Goal: Task Accomplishment & Management: Use online tool/utility

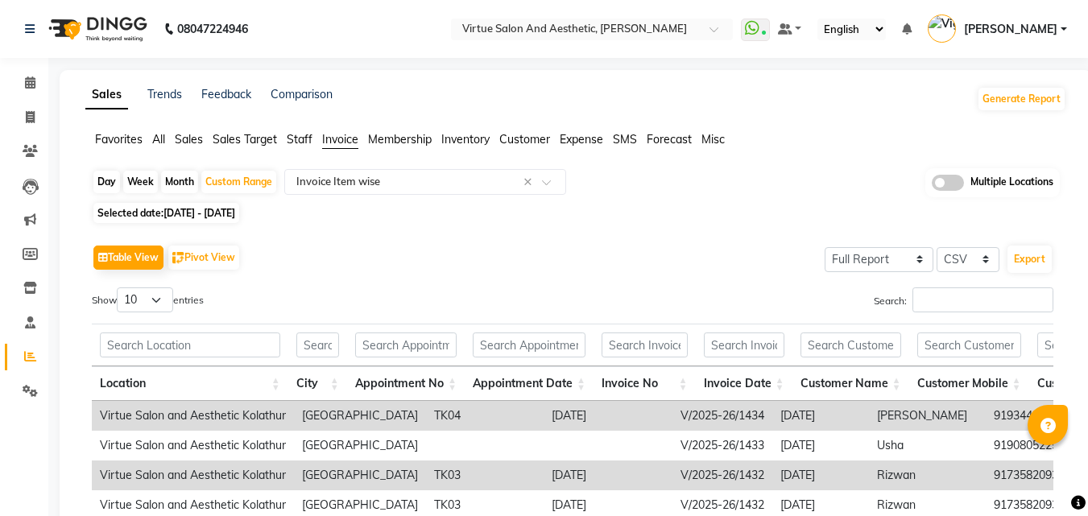
select select "full_report"
select select "csv"
click at [193, 134] on span "Sales" at bounding box center [189, 139] width 28 height 14
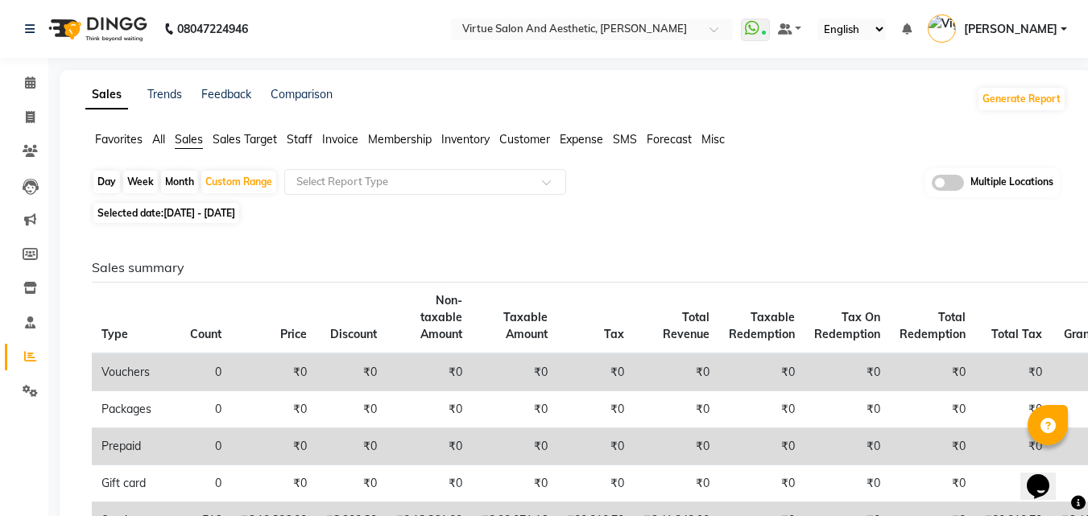
click at [308, 139] on span "Staff" at bounding box center [300, 139] width 26 height 14
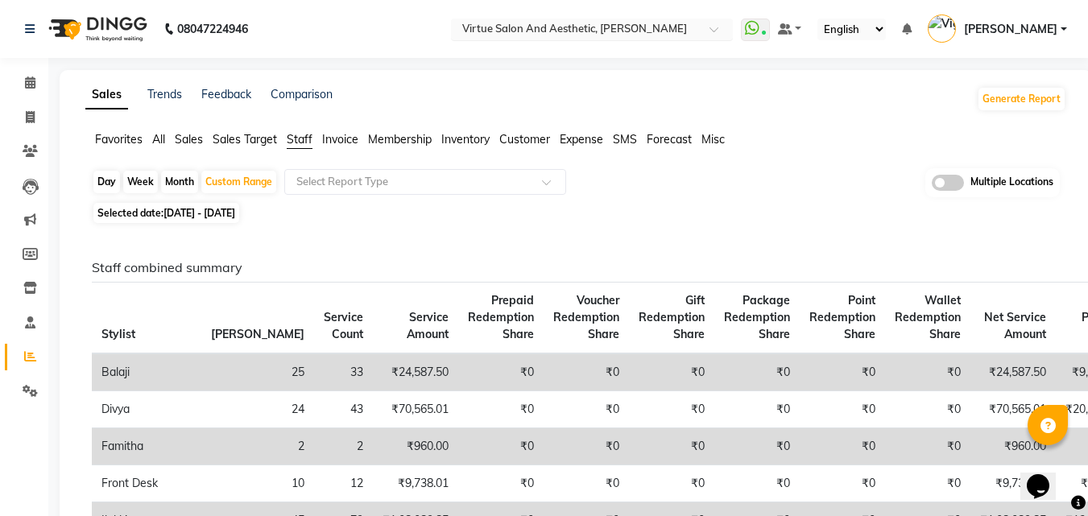
click at [693, 28] on input "text" at bounding box center [576, 31] width 234 height 16
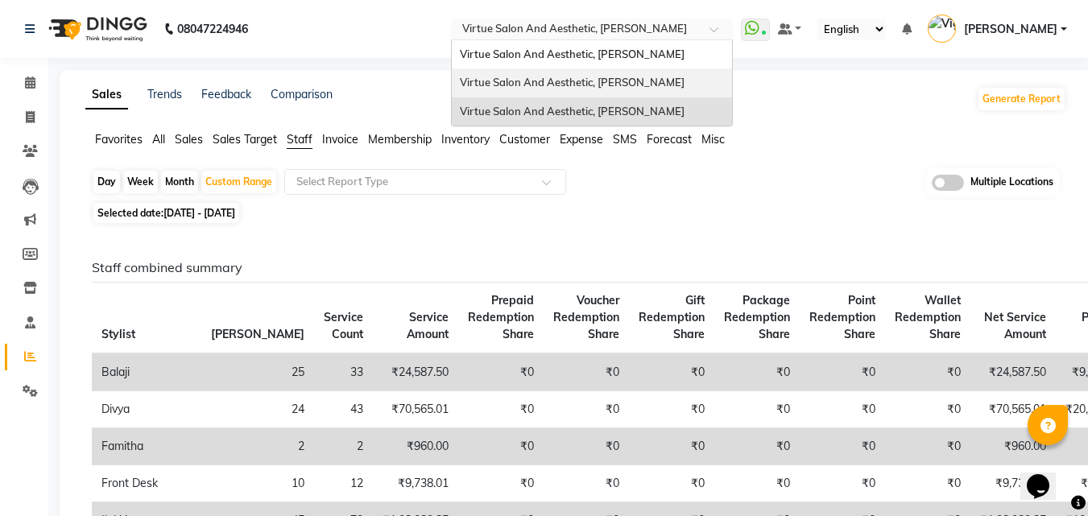
click at [727, 77] on div "Virtue Salon And Aesthetic, [PERSON_NAME]" at bounding box center [592, 82] width 280 height 29
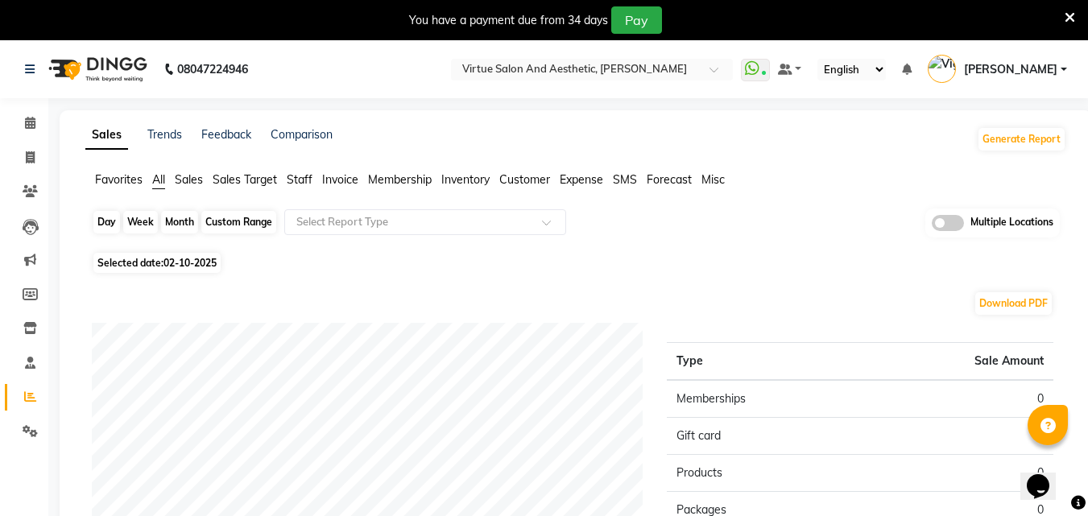
click at [97, 220] on div "Day" at bounding box center [106, 222] width 27 height 23
select select "10"
select select "2025"
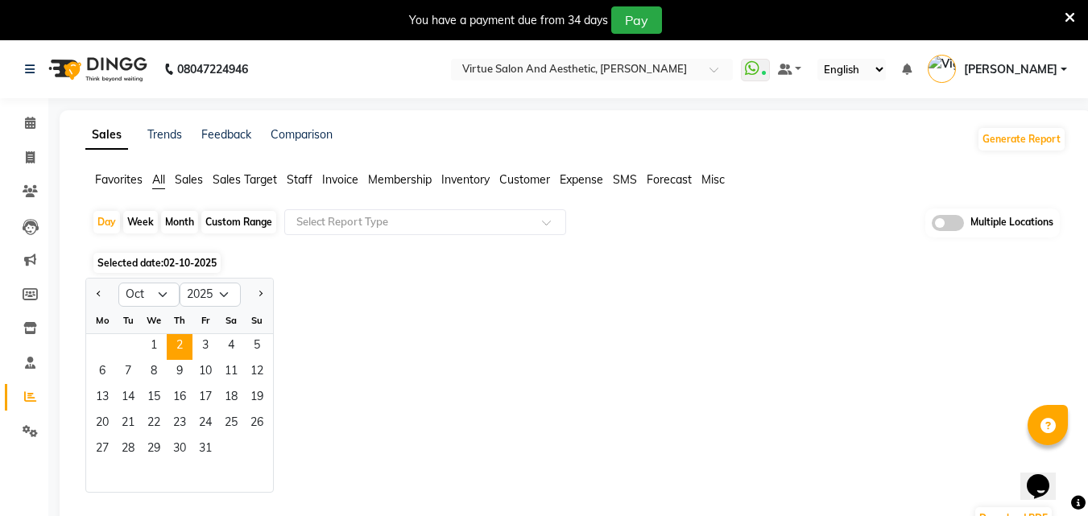
click at [90, 287] on div at bounding box center [102, 295] width 32 height 26
click at [105, 295] on button "Previous month" at bounding box center [99, 295] width 13 height 26
select select "9"
click at [131, 445] on span "30" at bounding box center [128, 450] width 26 height 26
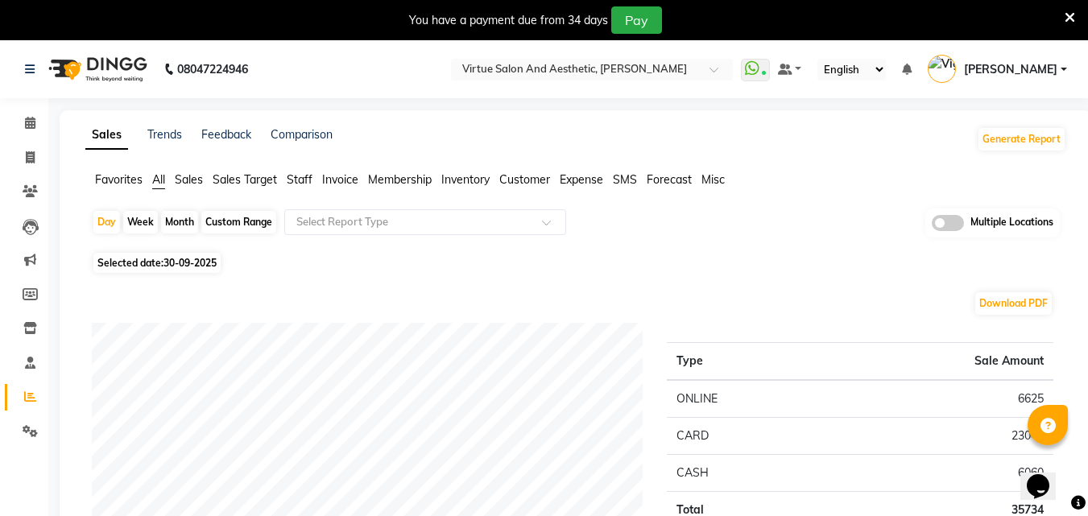
click at [342, 176] on span "Invoice" at bounding box center [340, 179] width 36 height 14
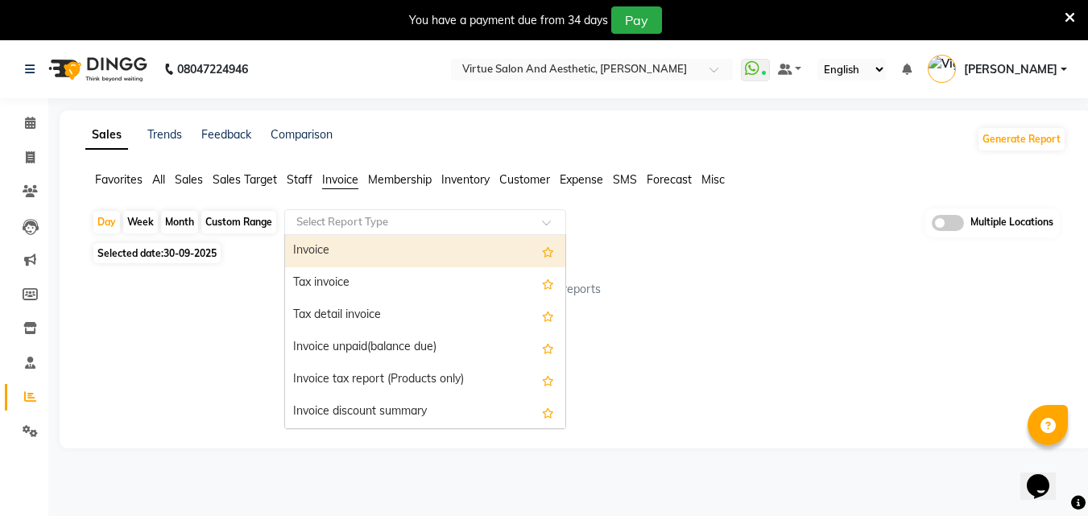
click at [359, 230] on div "Select Report Type" at bounding box center [425, 222] width 282 height 26
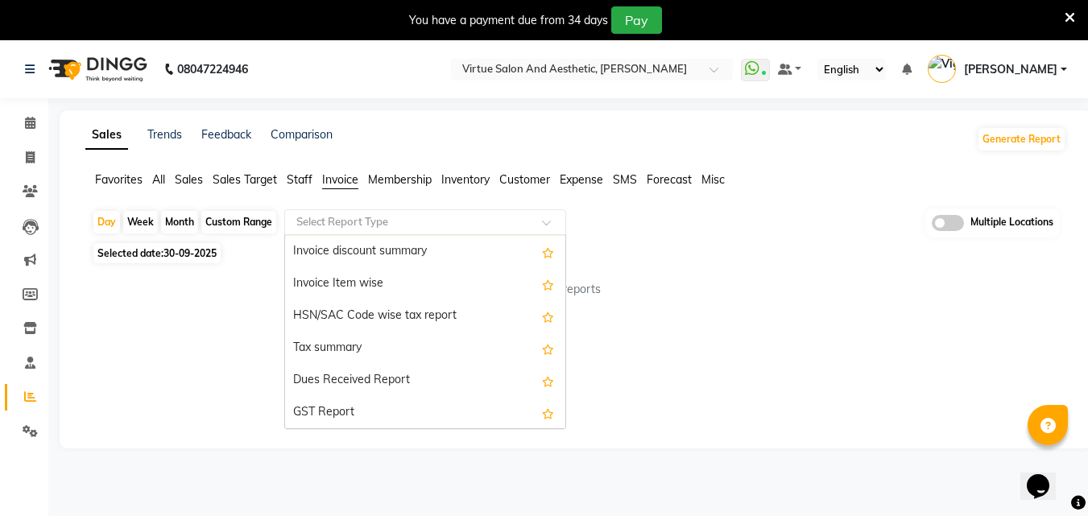
scroll to position [161, 0]
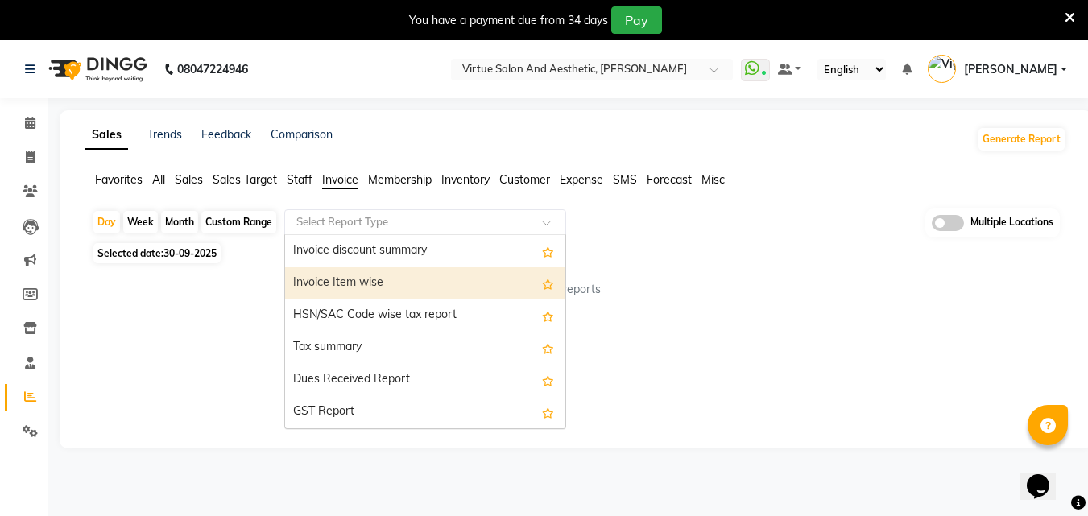
click at [383, 284] on div "Invoice Item wise" at bounding box center [425, 283] width 280 height 32
select select "full_report"
select select "csv"
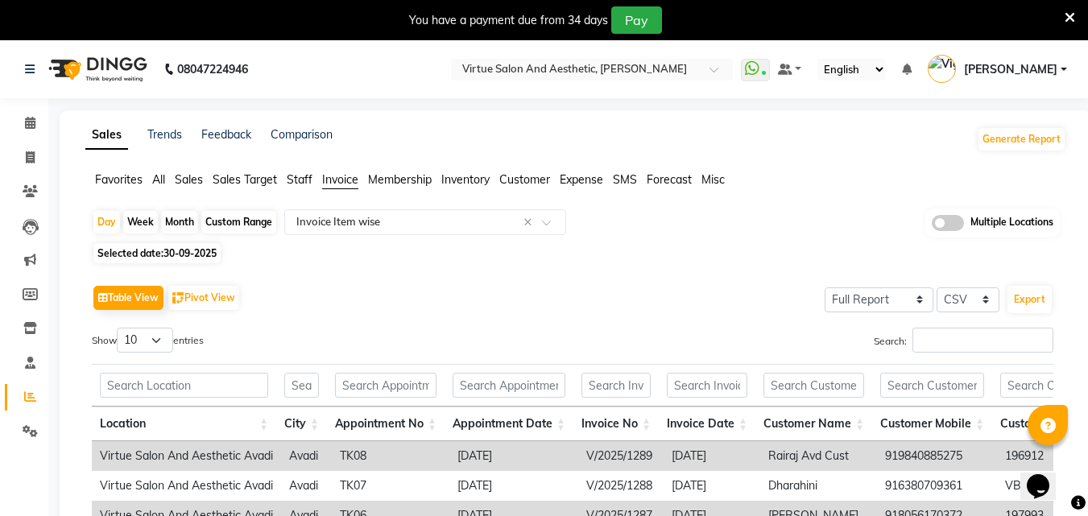
click at [468, 329] on div "Show 10 25 50 100 entries" at bounding box center [326, 343] width 469 height 31
click at [1046, 301] on button "Export" at bounding box center [1030, 299] width 44 height 27
click at [30, 153] on icon at bounding box center [30, 157] width 9 height 12
select select "service"
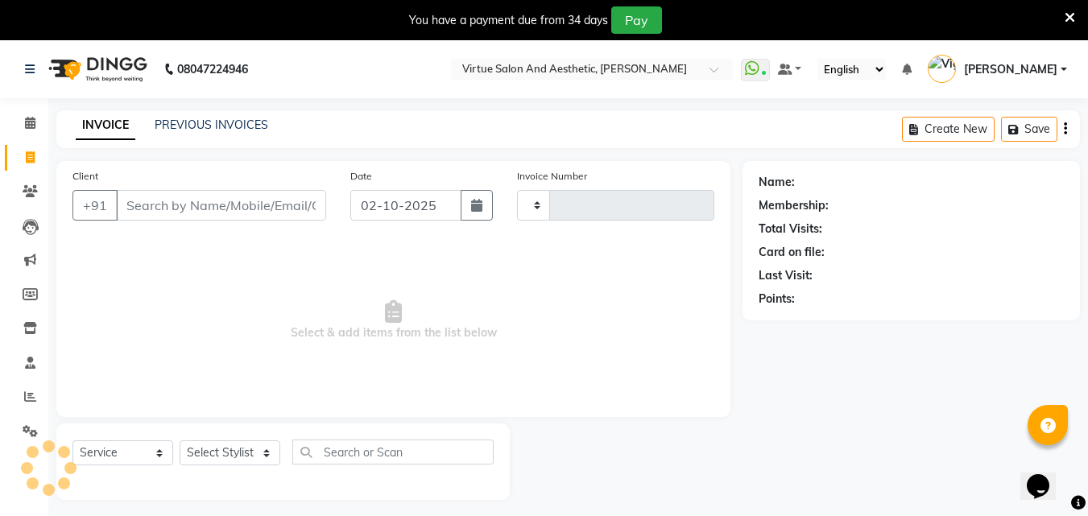
scroll to position [40, 0]
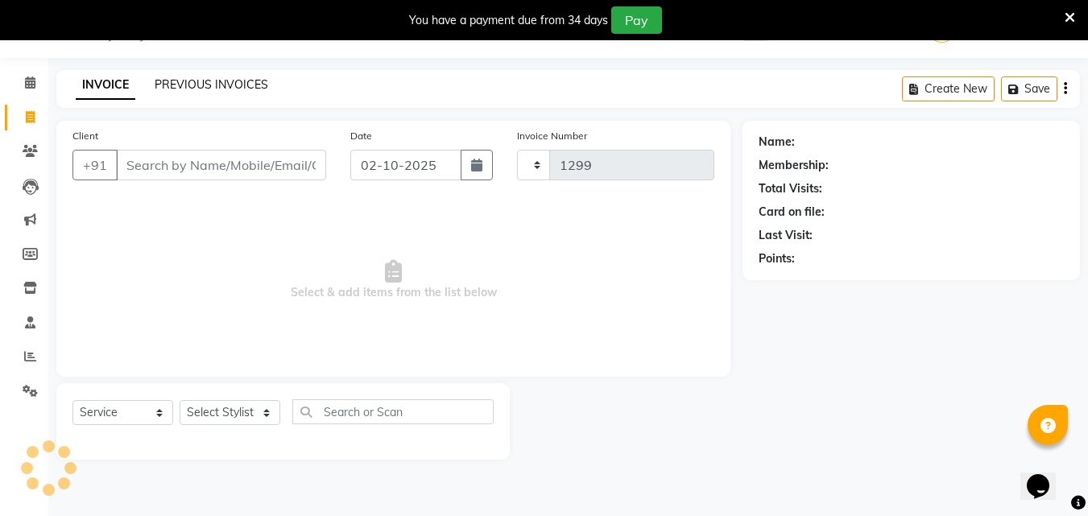
click at [230, 82] on link "PREVIOUS INVOICES" at bounding box center [212, 84] width 114 height 14
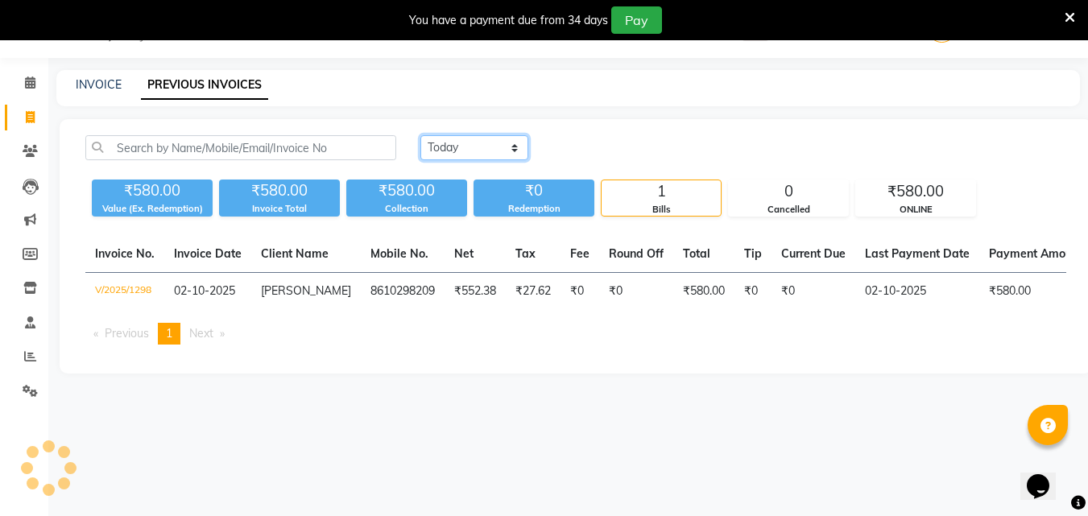
click at [489, 154] on select "[DATE] [DATE] Custom Range" at bounding box center [474, 147] width 108 height 25
click at [420, 135] on select "[DATE] [DATE] Custom Range" at bounding box center [474, 147] width 108 height 25
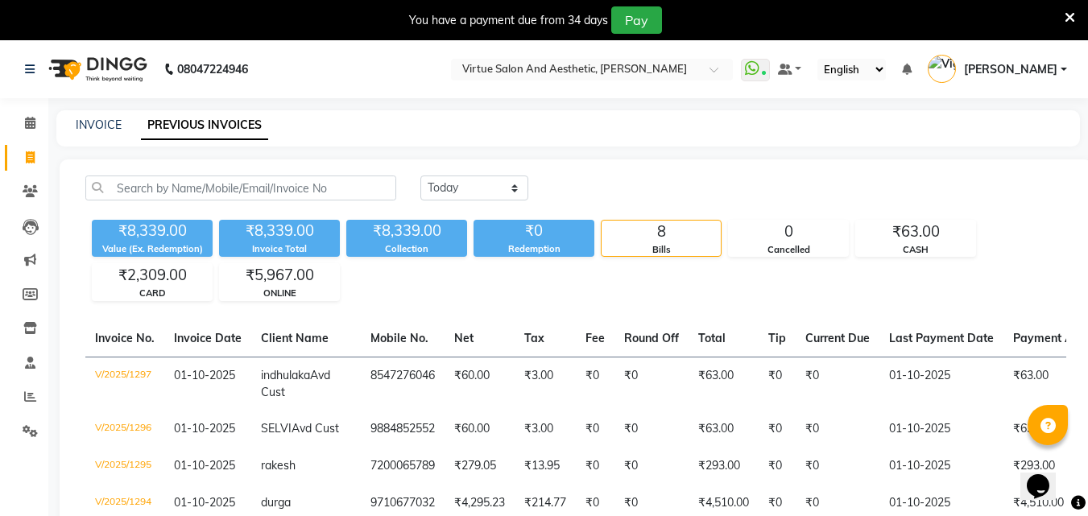
click at [509, 175] on div "[DATE] [DATE] Custom Range ₹8,339.00 Value (Ex. Redemption) ₹8,339.00 Invoice T…" at bounding box center [576, 446] width 1033 height 574
click at [509, 199] on select "[DATE] [DATE] Custom Range" at bounding box center [474, 188] width 108 height 25
select select "range"
click at [420, 176] on select "[DATE] [DATE] Custom Range" at bounding box center [474, 188] width 108 height 25
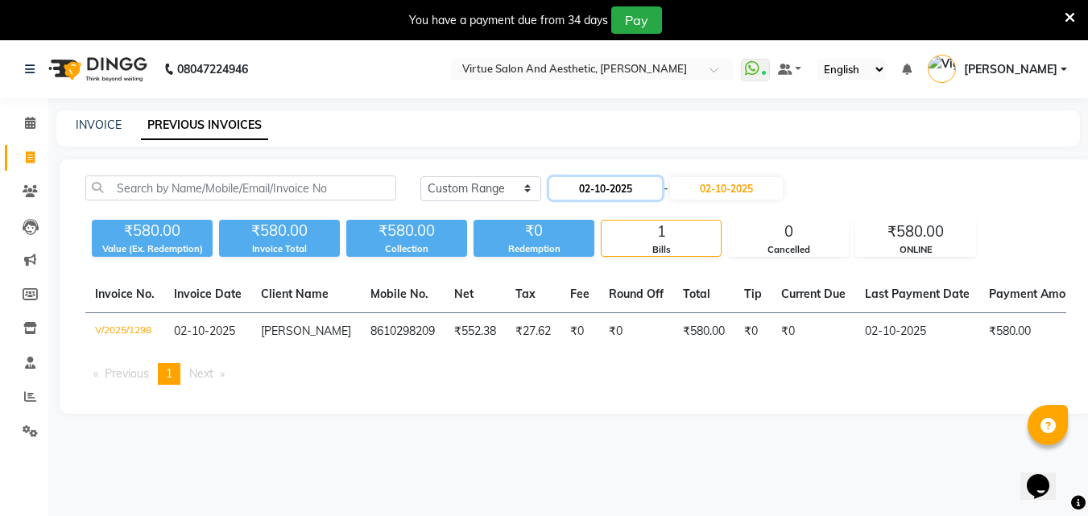
click at [586, 192] on input "02-10-2025" at bounding box center [605, 188] width 113 height 23
select select "10"
select select "2025"
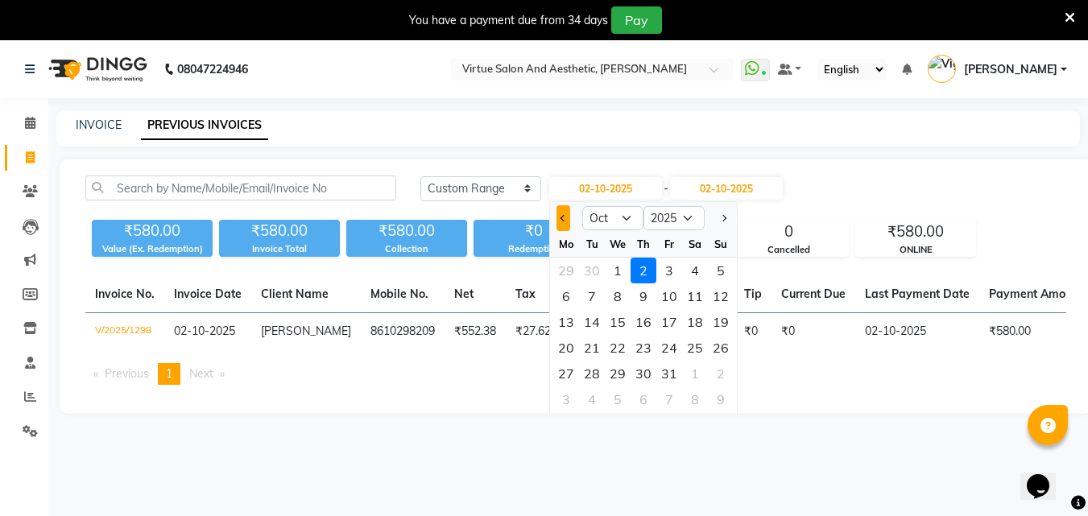
click at [564, 228] on button "Previous month" at bounding box center [564, 218] width 14 height 26
select select "9"
click at [592, 360] on div "23" at bounding box center [592, 348] width 26 height 26
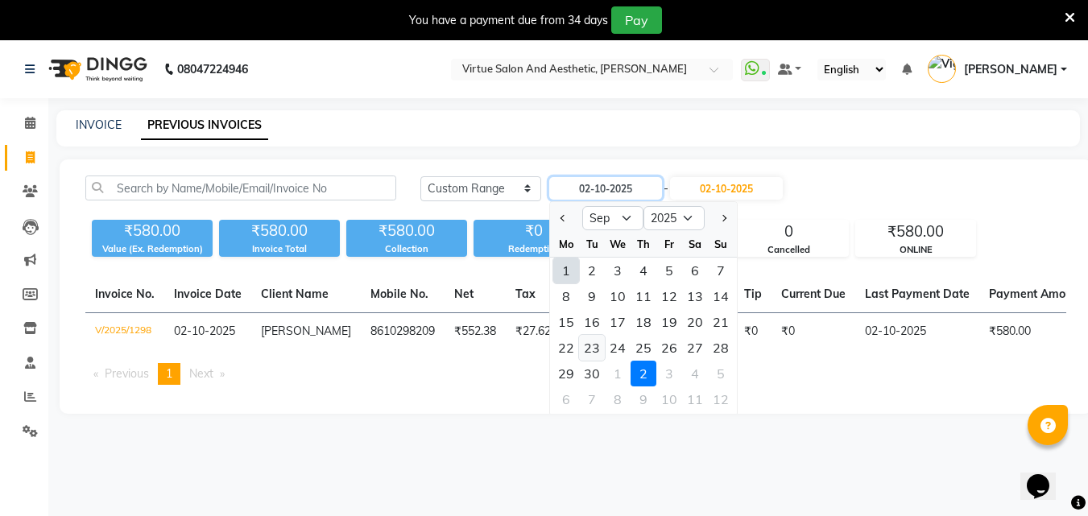
type input "[DATE]"
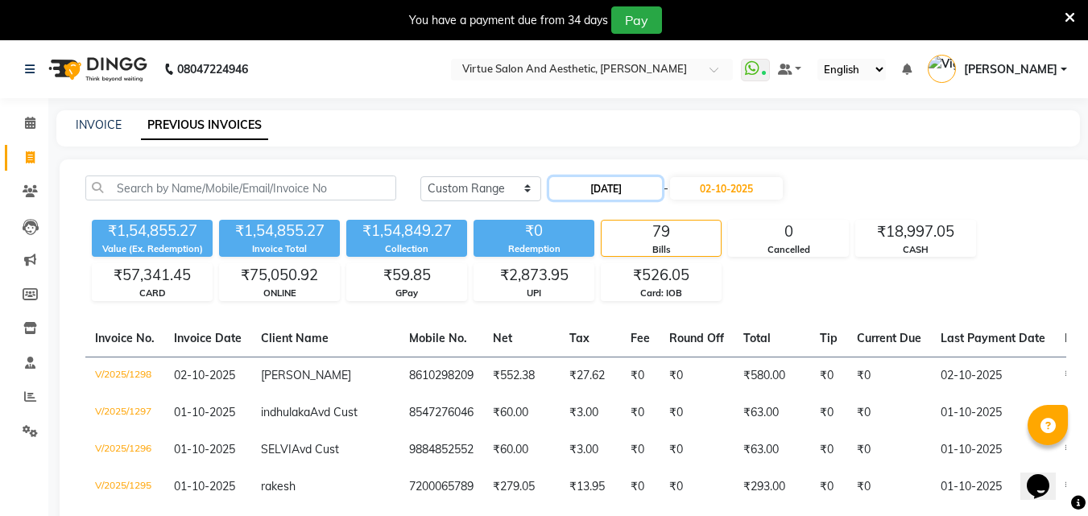
click at [574, 184] on input "[DATE]" at bounding box center [605, 188] width 113 height 23
select select "9"
select select "2025"
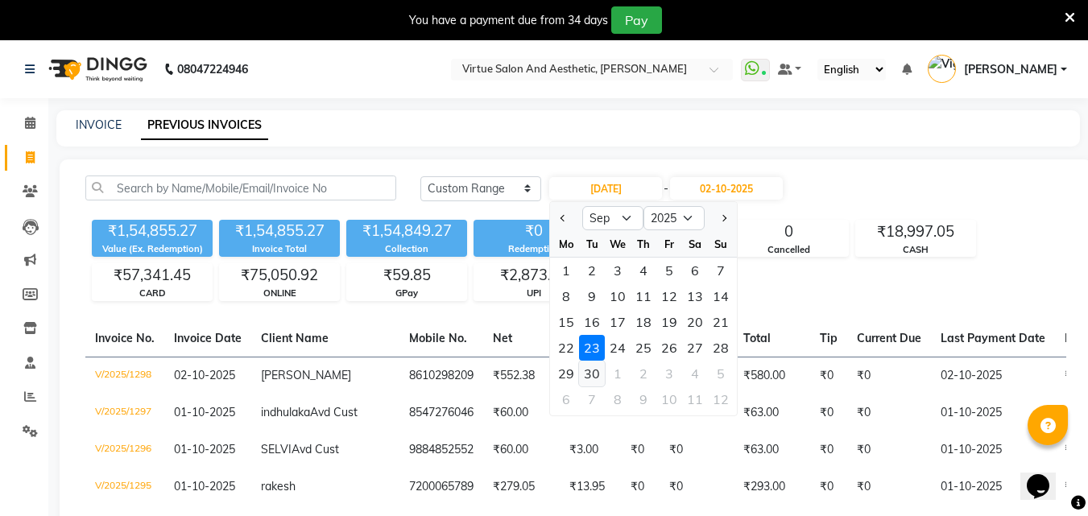
click at [590, 373] on div "30" at bounding box center [592, 374] width 26 height 26
type input "30-09-2025"
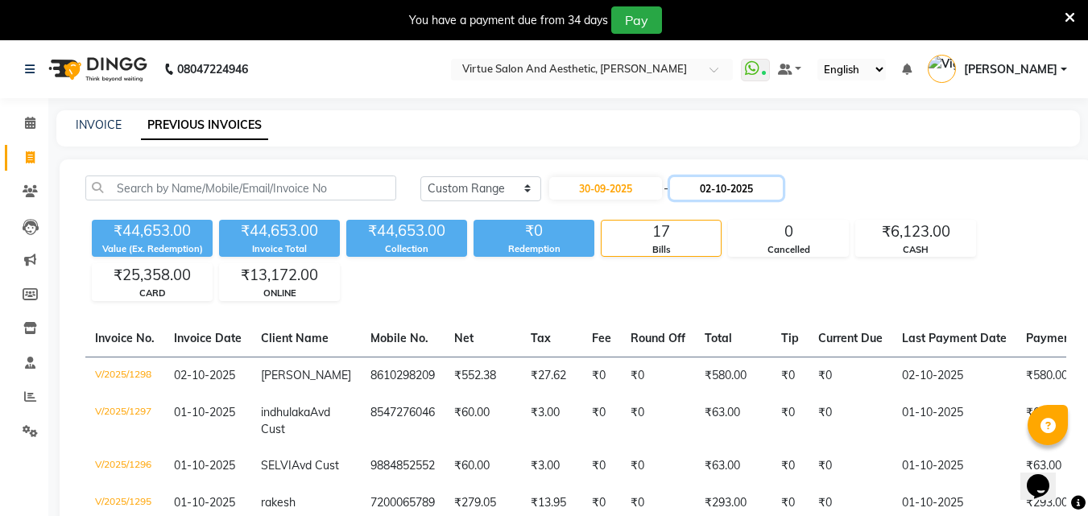
click at [715, 188] on input "02-10-2025" at bounding box center [726, 188] width 113 height 23
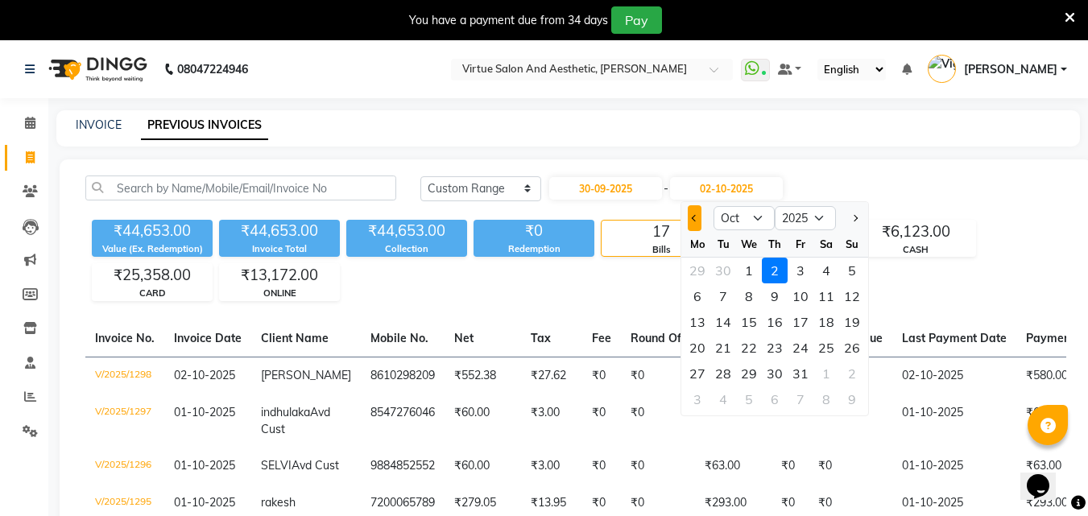
click at [694, 209] on button "Previous month" at bounding box center [695, 218] width 14 height 26
select select "9"
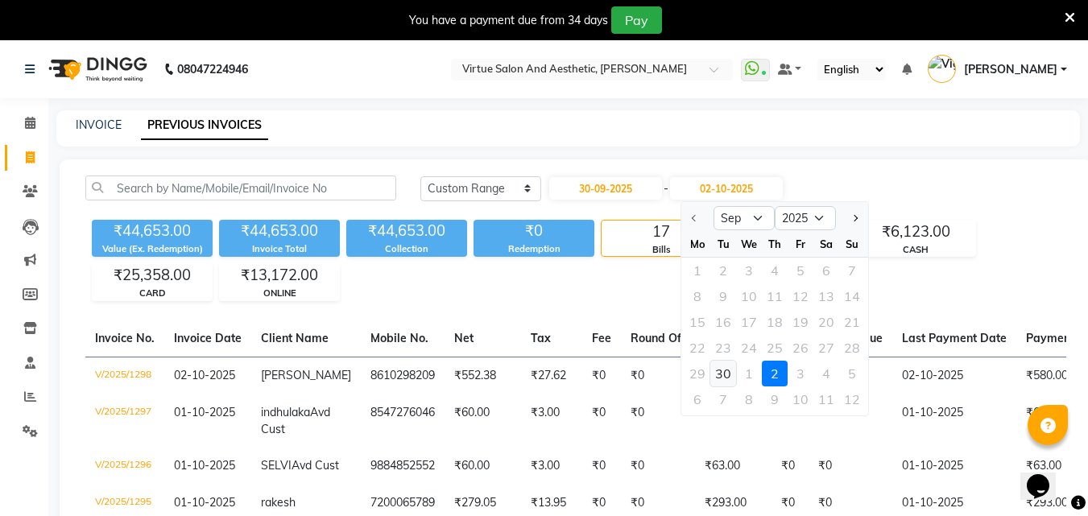
click at [721, 379] on div "30" at bounding box center [723, 374] width 26 height 26
type input "30-09-2025"
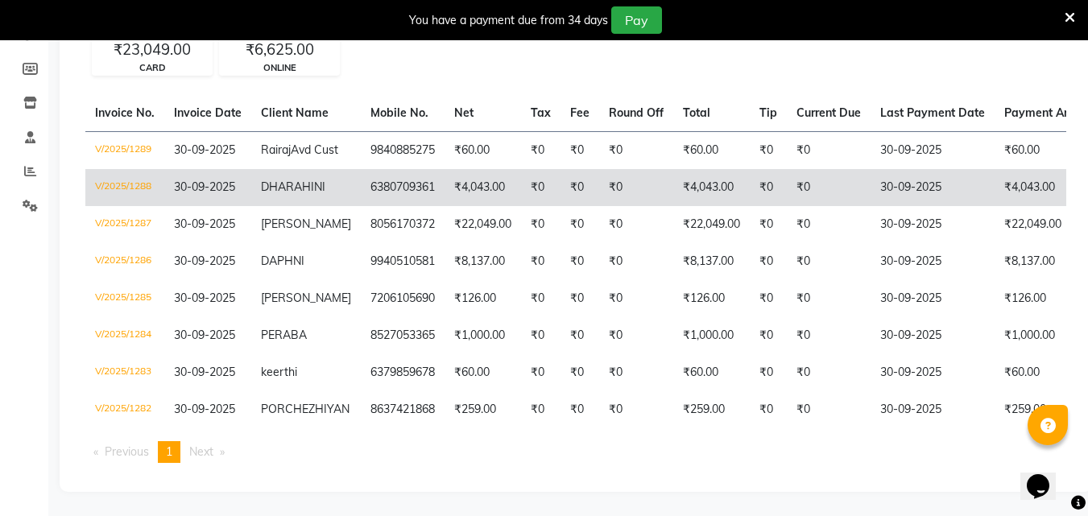
scroll to position [238, 0]
click at [478, 176] on td "₹4,043.00" at bounding box center [483, 187] width 77 height 37
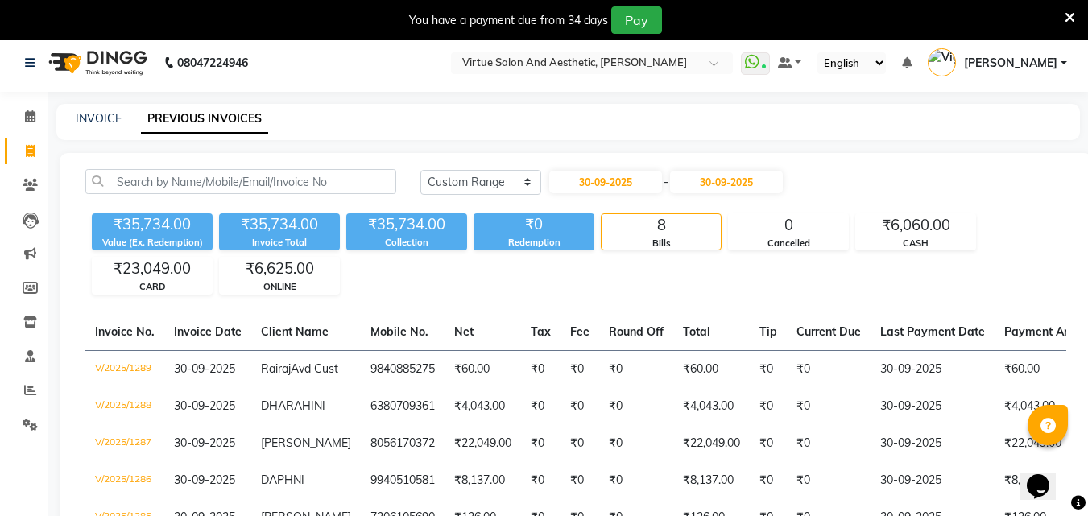
scroll to position [0, 0]
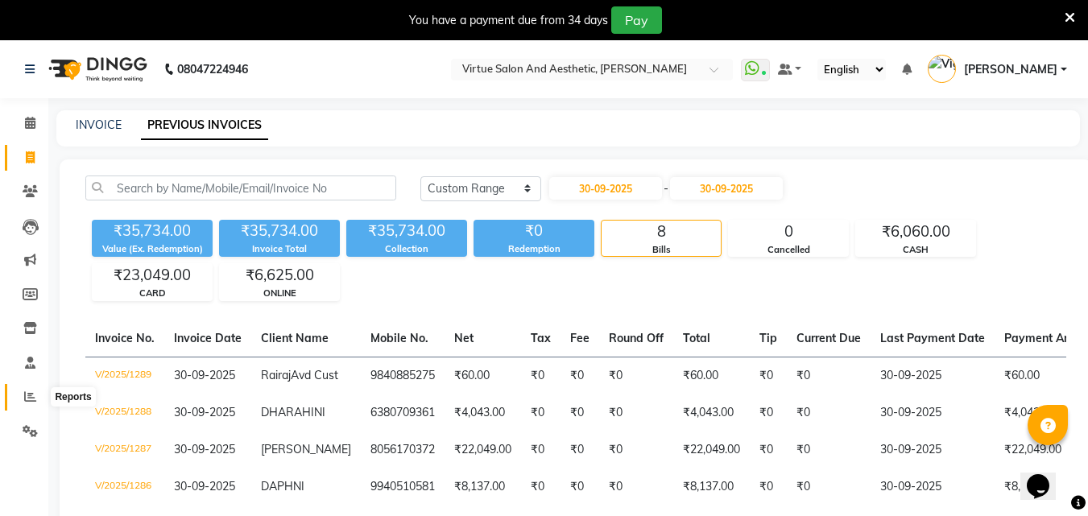
click at [20, 400] on span at bounding box center [30, 397] width 28 height 19
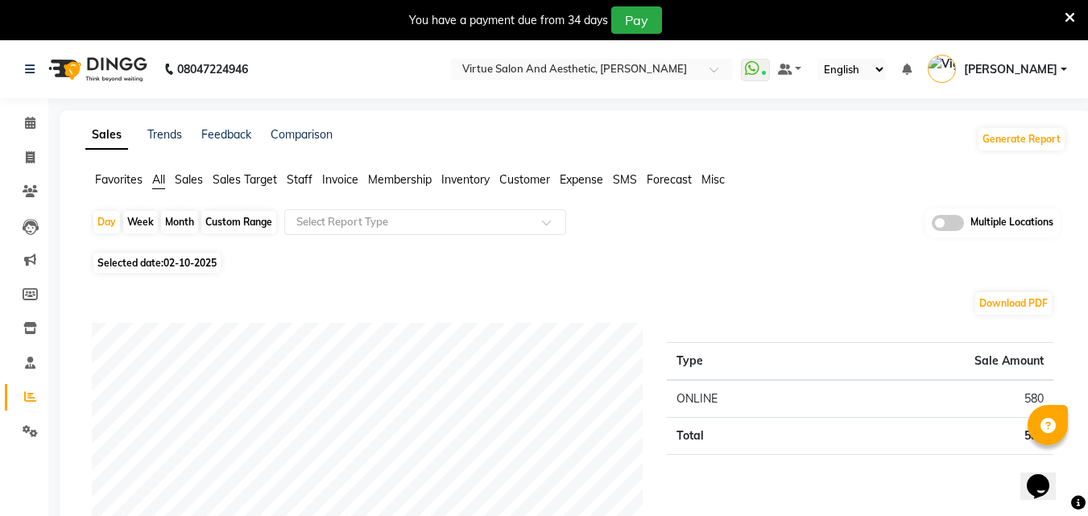
click at [222, 222] on div "Custom Range" at bounding box center [238, 222] width 75 height 23
select select "10"
select select "2025"
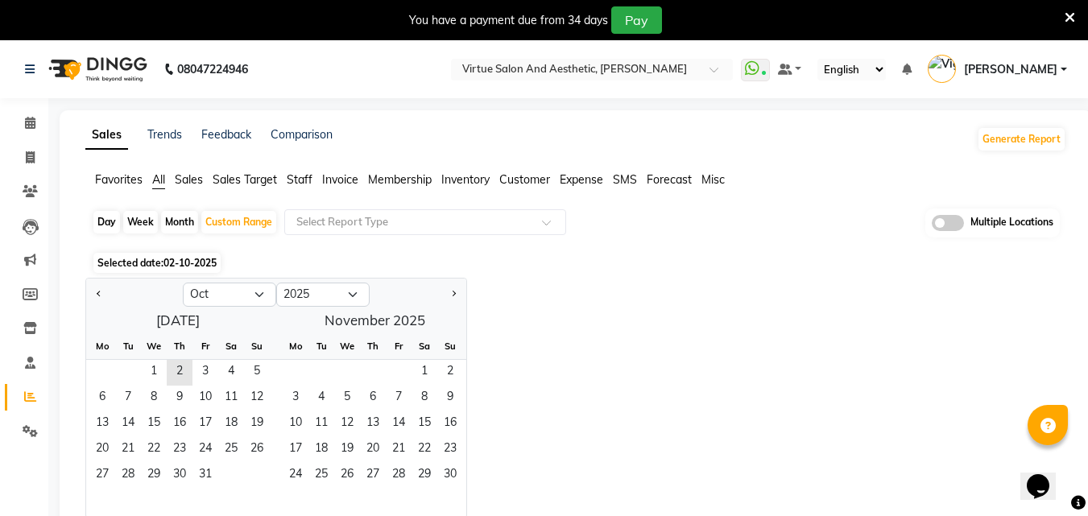
click at [90, 300] on div at bounding box center [134, 295] width 97 height 26
click at [103, 294] on button "Previous month" at bounding box center [99, 295] width 13 height 26
select select "9"
click at [115, 368] on span "2" at bounding box center [128, 373] width 26 height 26
click at [97, 368] on span "1" at bounding box center [102, 373] width 26 height 26
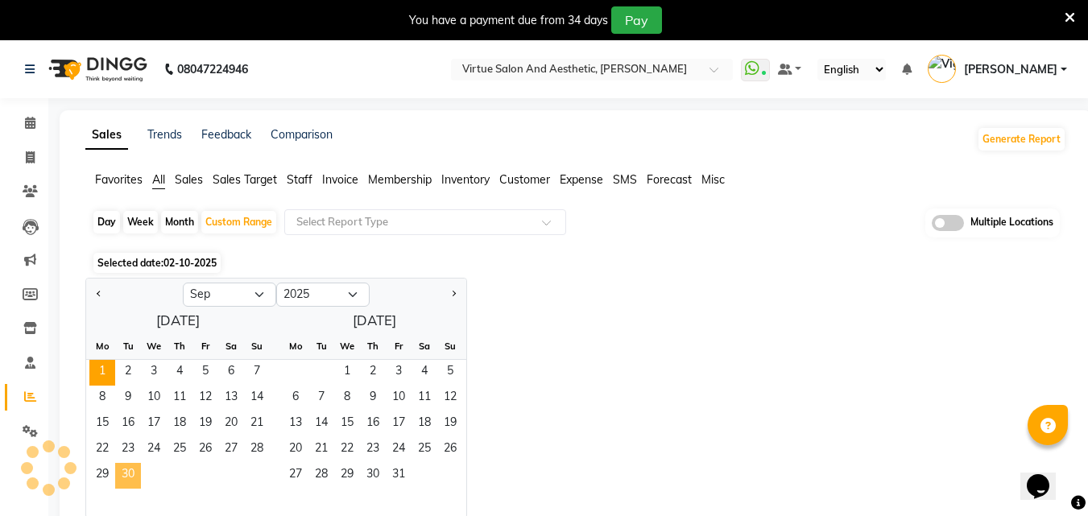
click at [137, 478] on span "30" at bounding box center [128, 476] width 26 height 26
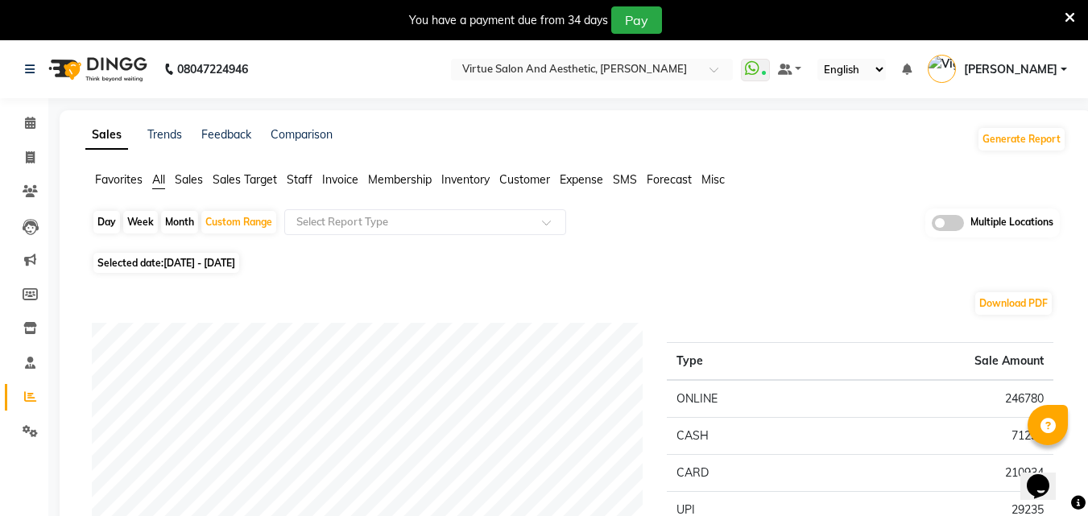
click at [333, 178] on span "Invoice" at bounding box center [340, 179] width 36 height 14
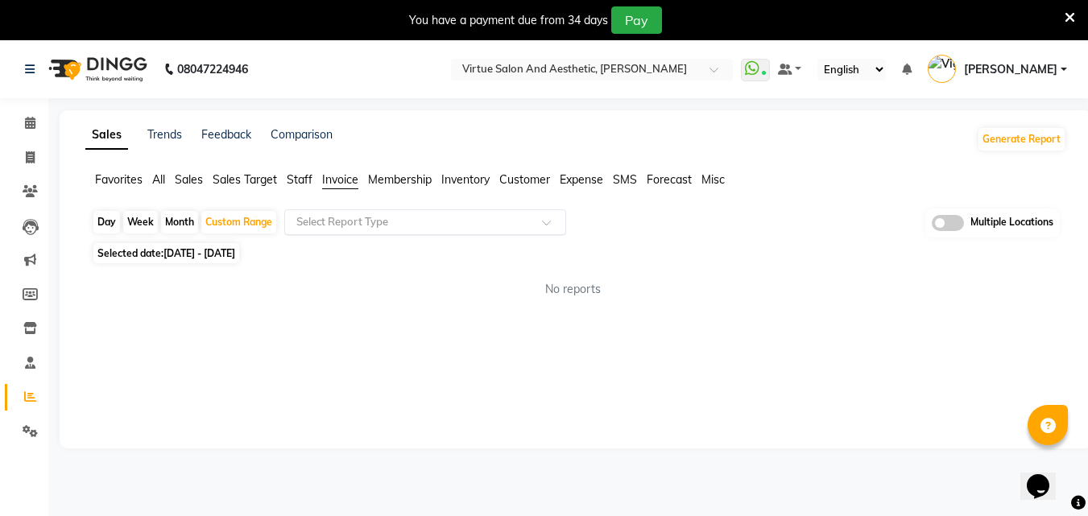
click at [359, 219] on input "text" at bounding box center [409, 222] width 232 height 16
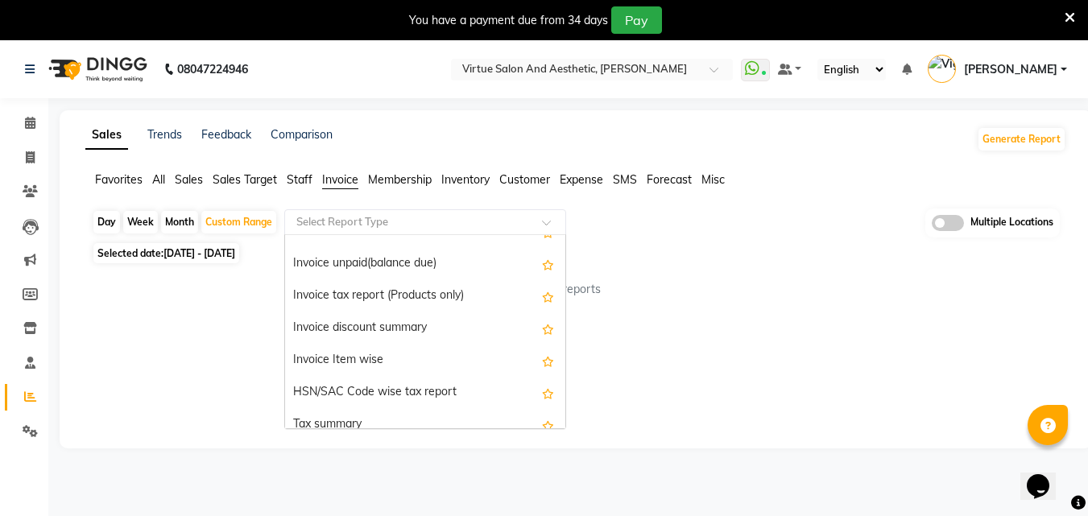
scroll to position [161, 0]
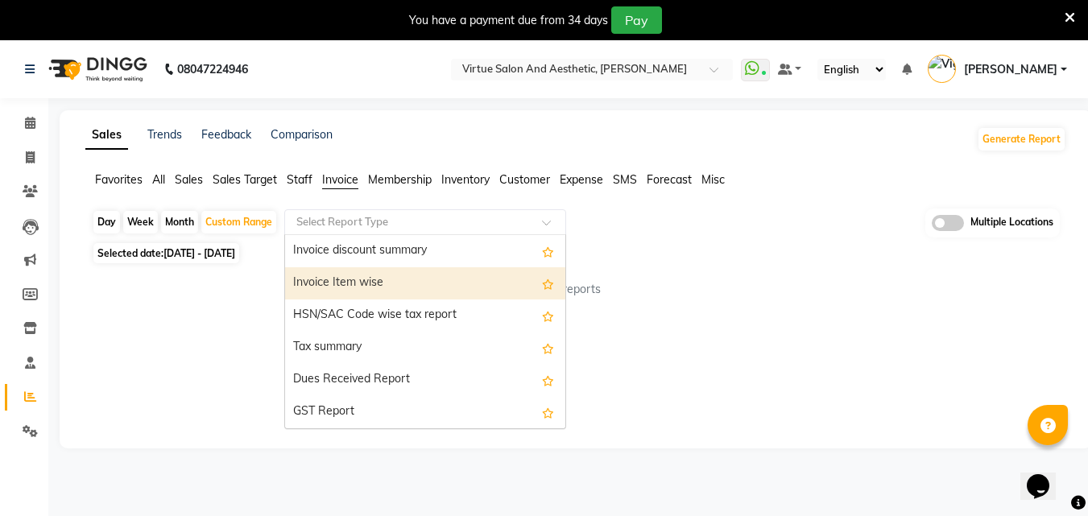
click at [387, 284] on div "Invoice Item wise" at bounding box center [425, 283] width 280 height 32
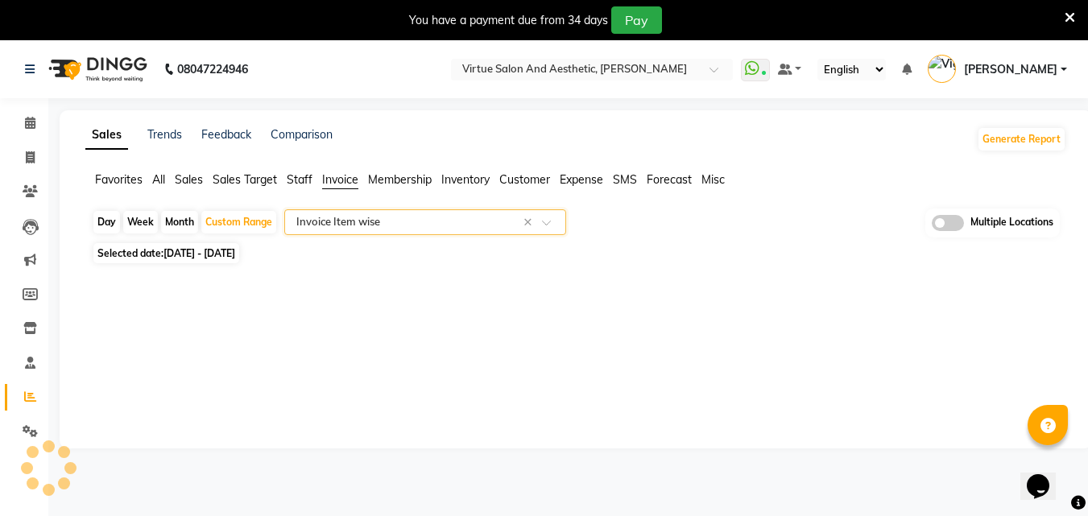
select select "full_report"
select select "csv"
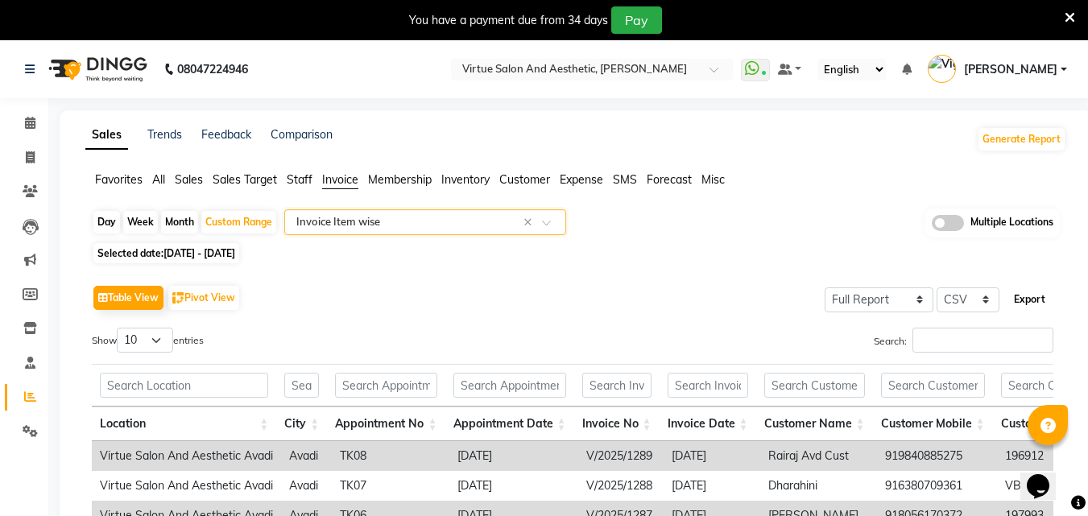
click at [1033, 306] on button "Export" at bounding box center [1030, 299] width 44 height 27
click at [188, 176] on span "Sales" at bounding box center [189, 179] width 28 height 14
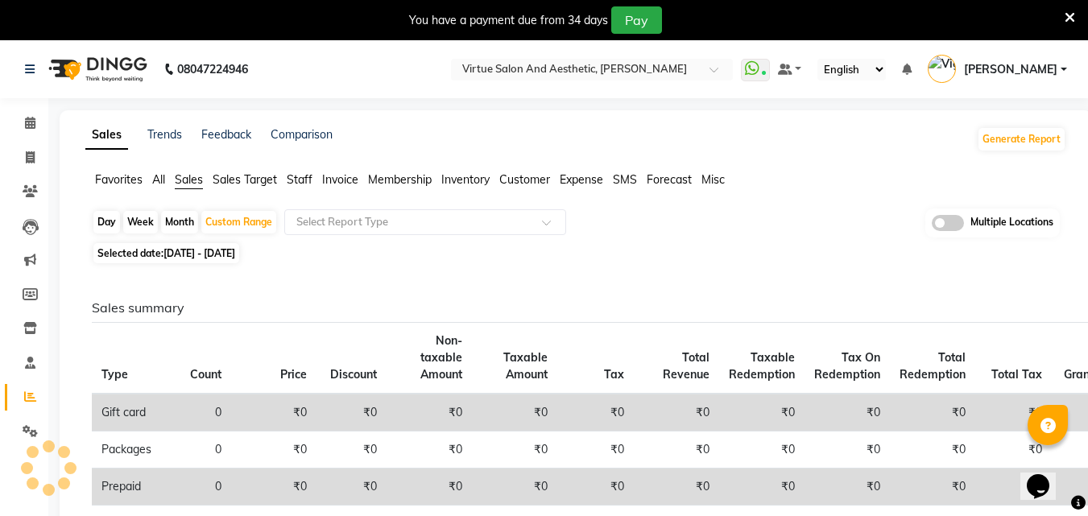
scroll to position [40, 0]
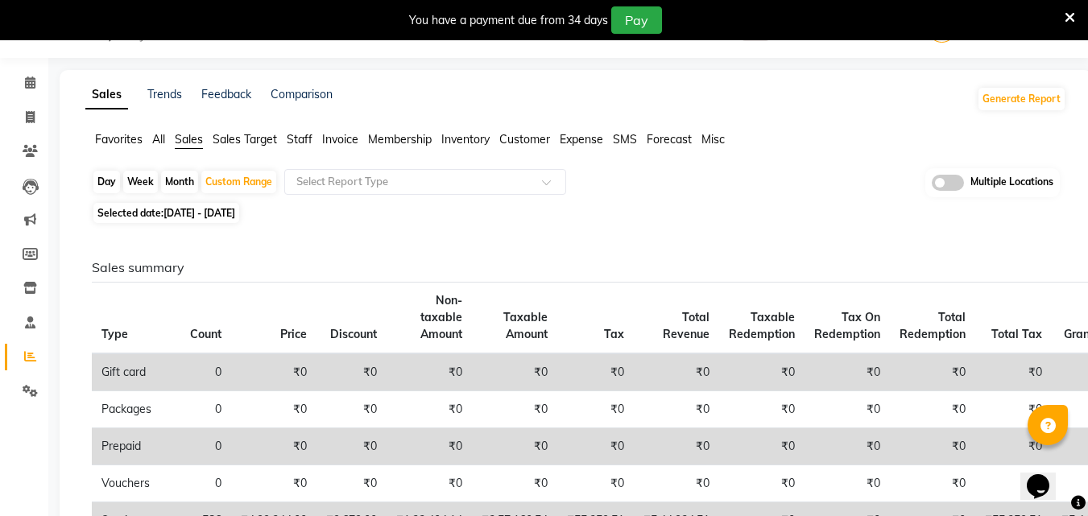
click at [304, 143] on span "Staff" at bounding box center [300, 139] width 26 height 14
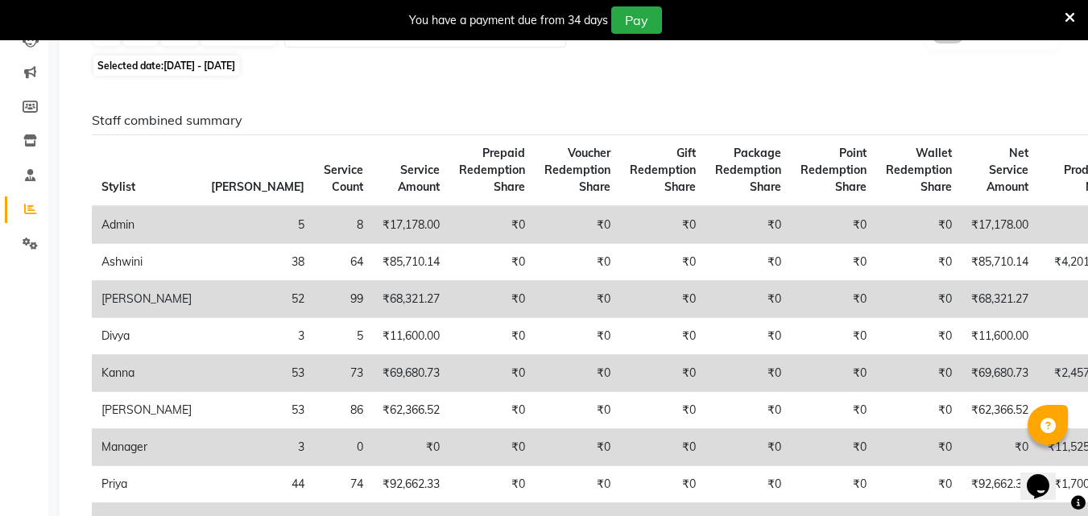
scroll to position [0, 0]
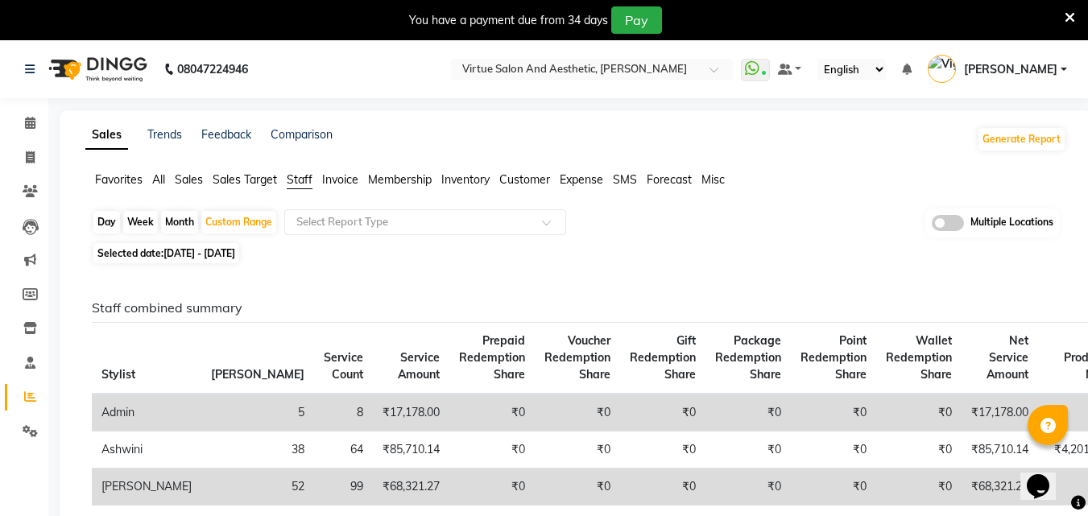
click at [636, 35] on div "You have a payment due from 34 days Pay" at bounding box center [544, 20] width 1088 height 40
click at [645, 70] on input "text" at bounding box center [576, 71] width 234 height 16
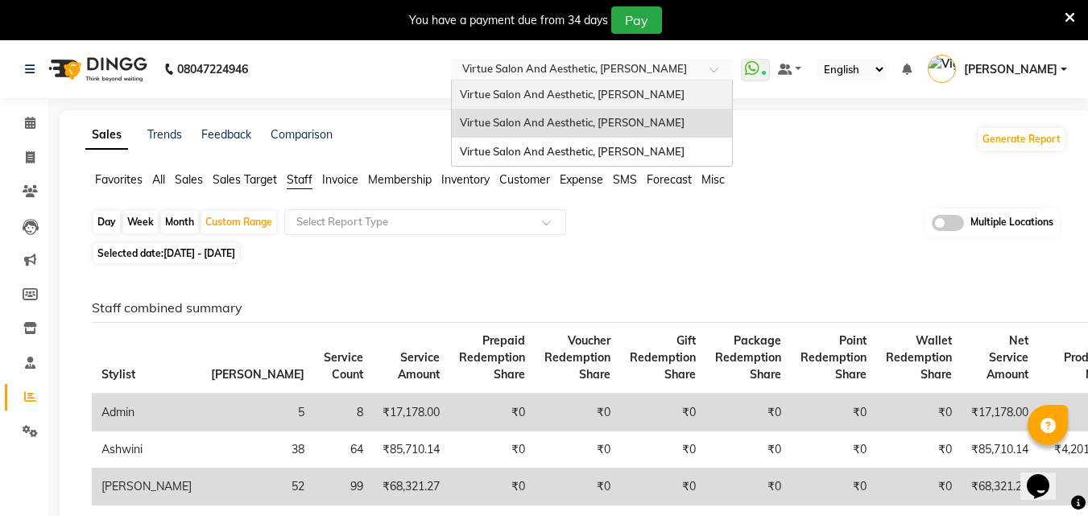
click at [665, 89] on span "Virtue Salon And Aesthetic, [PERSON_NAME]" at bounding box center [572, 94] width 225 height 13
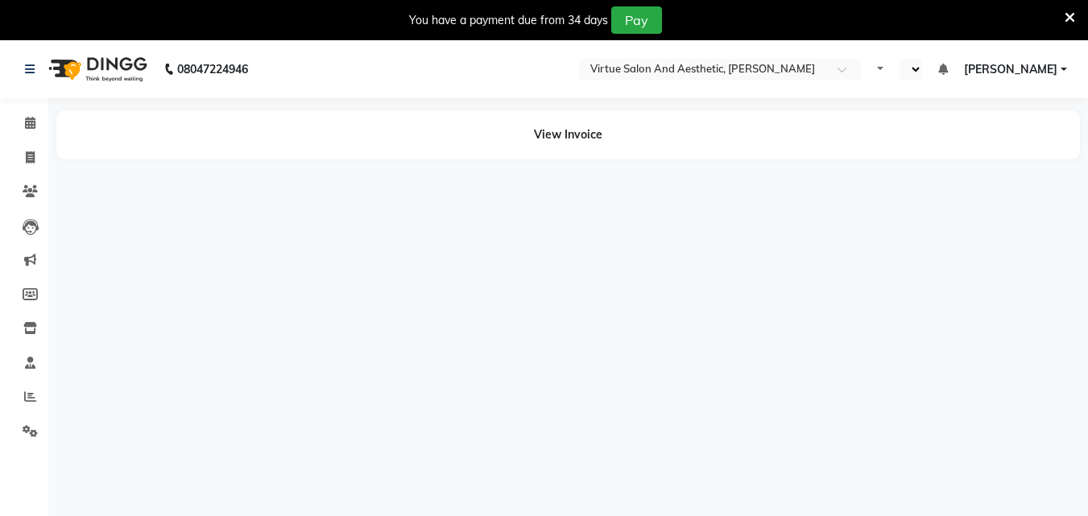
select select "en"
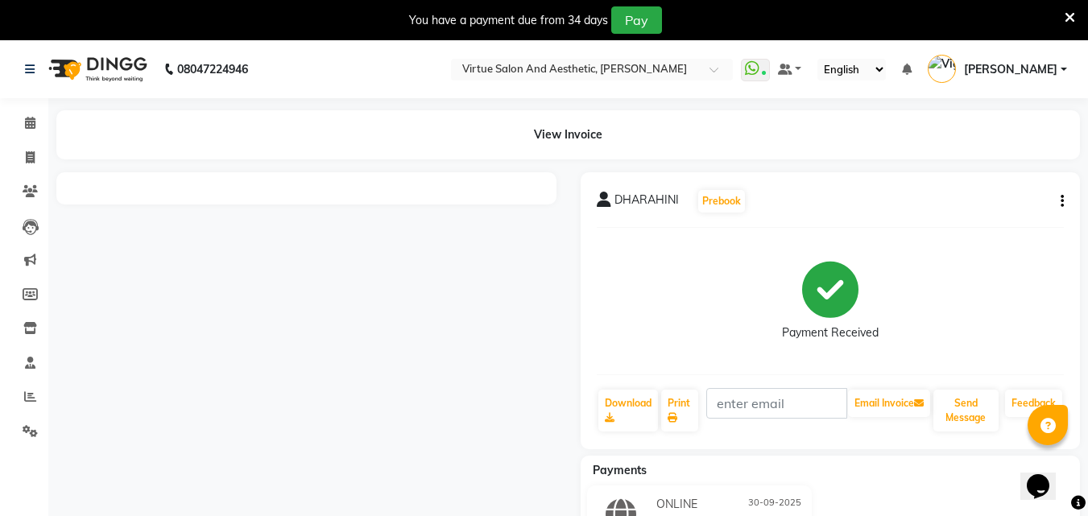
click at [1065, 15] on icon at bounding box center [1070, 17] width 10 height 14
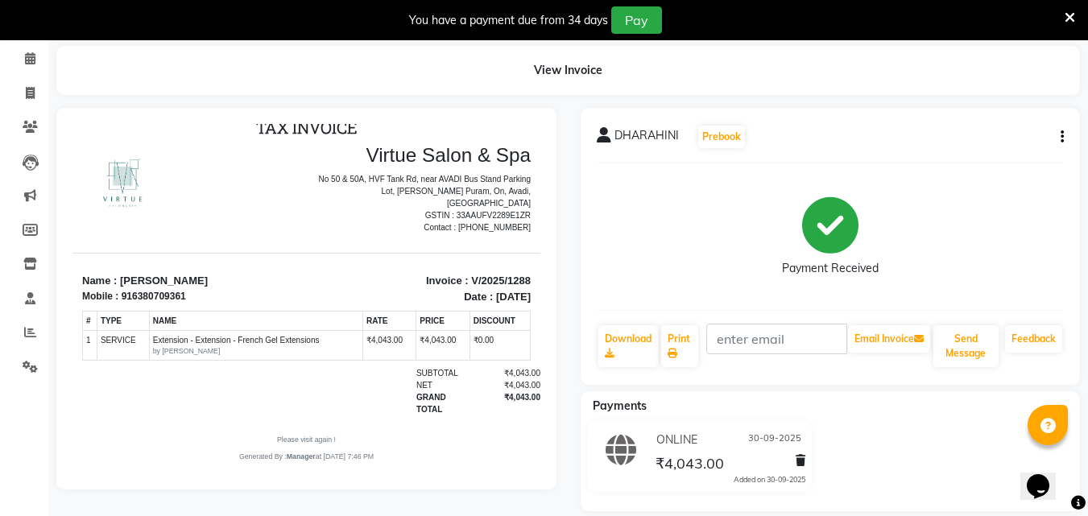
scroll to position [84, 0]
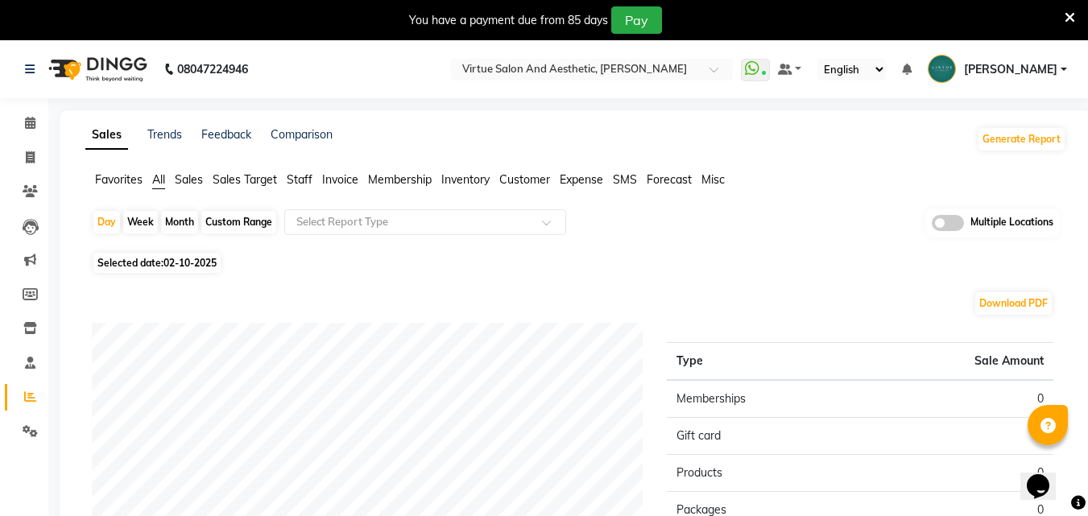
click at [186, 257] on span "02-10-2025" at bounding box center [190, 263] width 53 height 12
select select "10"
select select "2025"
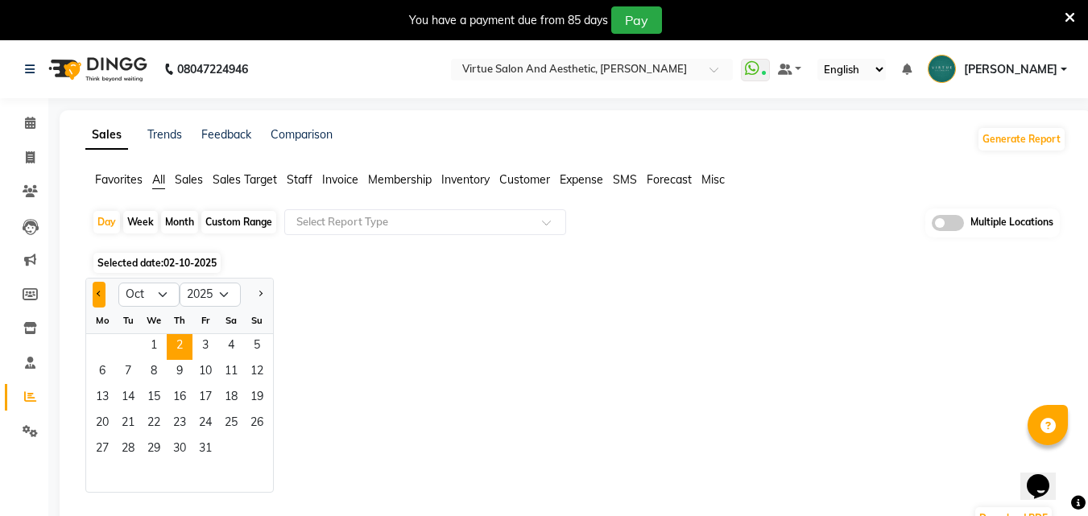
click at [101, 299] on button "Previous month" at bounding box center [99, 295] width 13 height 26
select select "9"
click at [127, 444] on span "30" at bounding box center [128, 450] width 26 height 26
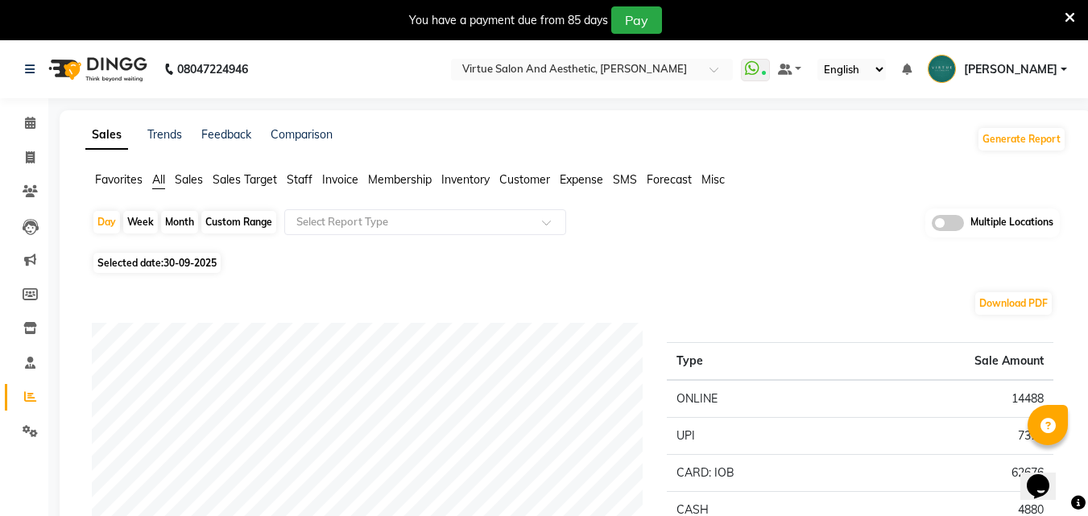
click at [346, 185] on span "Invoice" at bounding box center [340, 179] width 36 height 14
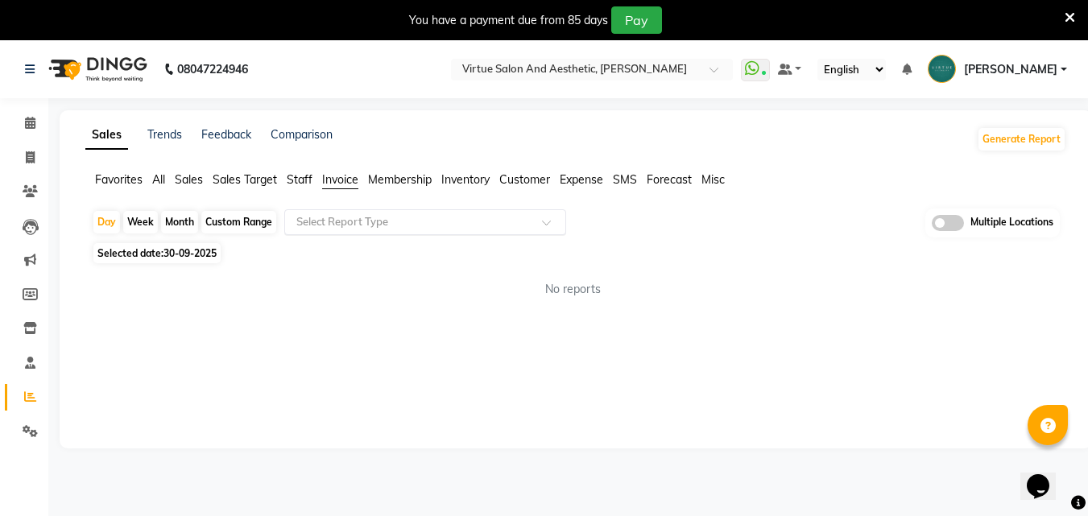
click at [338, 233] on div "Select Report Type" at bounding box center [425, 222] width 282 height 26
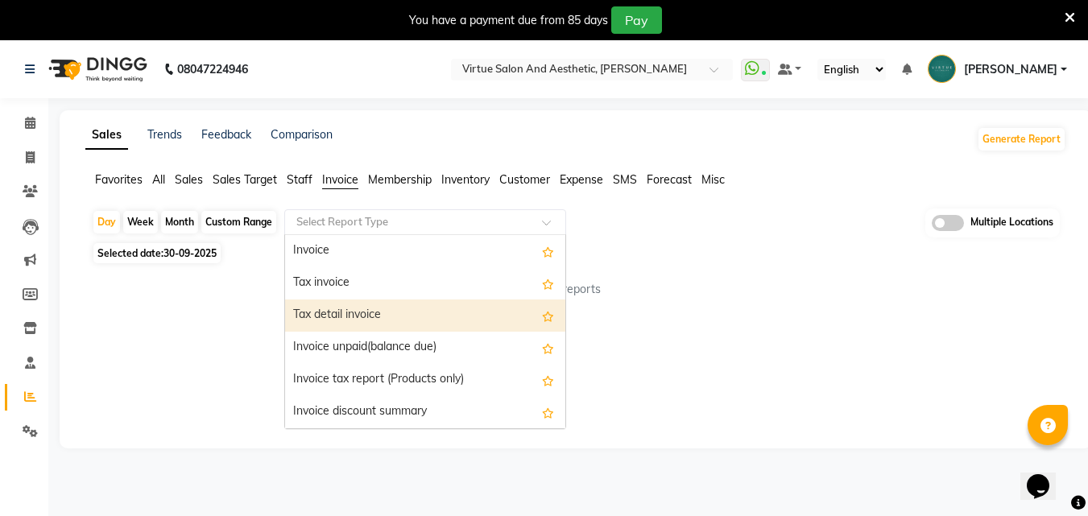
scroll to position [161, 0]
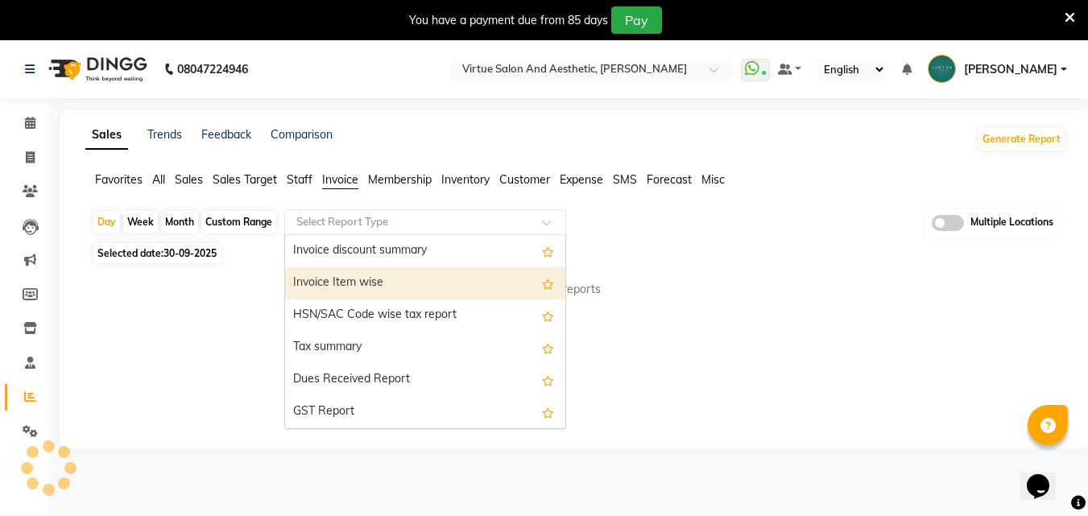
click at [364, 292] on div "Invoice Item wise" at bounding box center [425, 283] width 280 height 32
select select "full_report"
select select "csv"
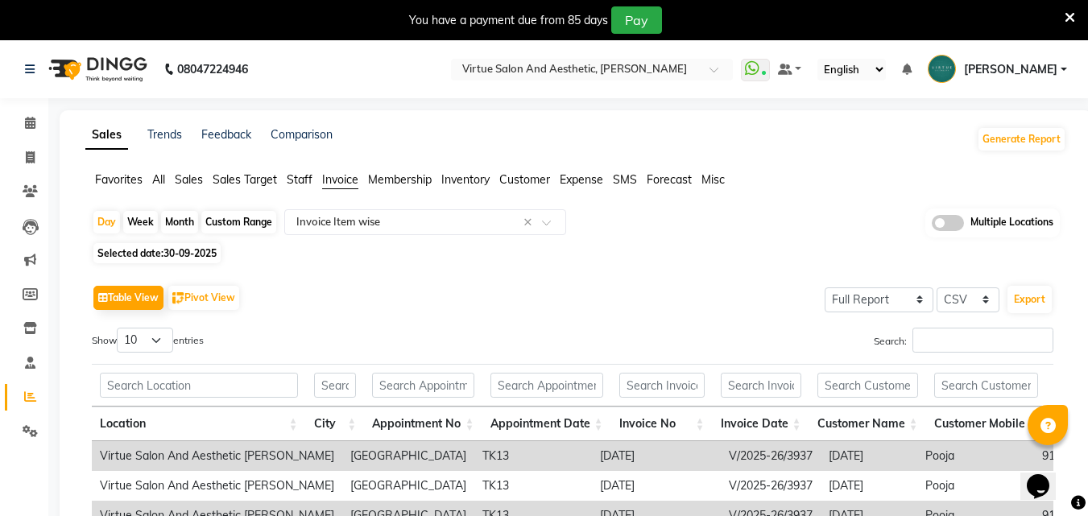
click at [1042, 304] on button "Export" at bounding box center [1030, 299] width 44 height 27
click at [234, 225] on div "Custom Range" at bounding box center [238, 222] width 75 height 23
select select "9"
select select "2025"
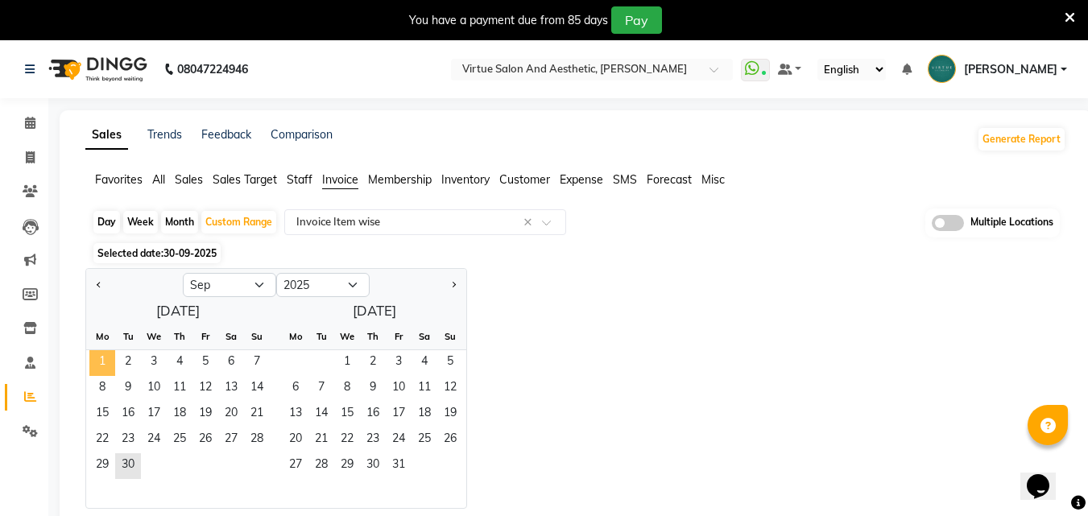
click at [100, 361] on span "1" at bounding box center [102, 363] width 26 height 26
click at [136, 463] on span "30" at bounding box center [128, 467] width 26 height 26
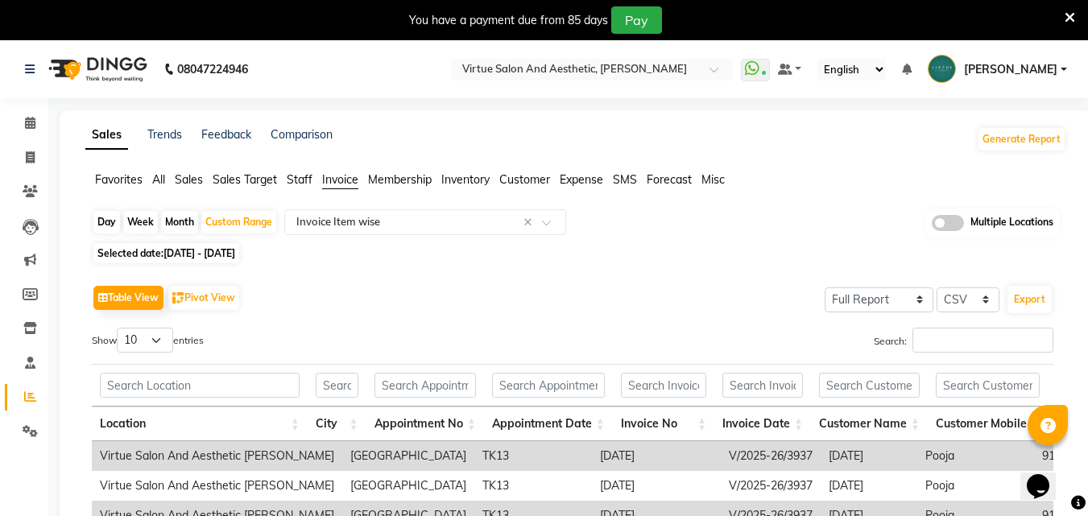
click at [524, 337] on div "Show 10 25 50 100 entries" at bounding box center [326, 343] width 469 height 31
drag, startPoint x: 466, startPoint y: 376, endPoint x: 478, endPoint y: 357, distance: 22.4
click at [467, 375] on input "text" at bounding box center [425, 385] width 101 height 25
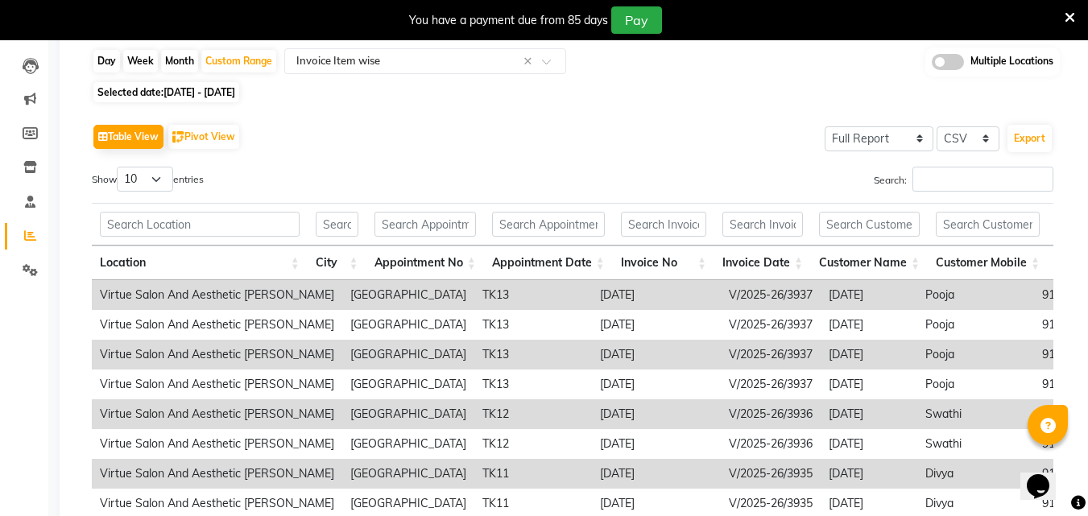
click at [513, 118] on div "Table View Pivot View Select Full Report Filtered Report Select CSV PDF Export …" at bounding box center [573, 383] width 988 height 553
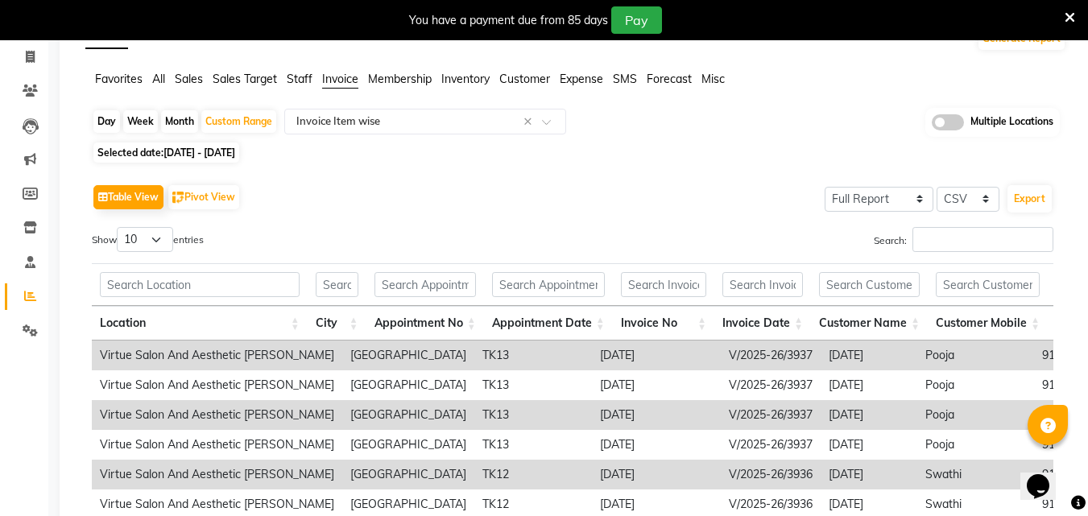
scroll to position [0, 0]
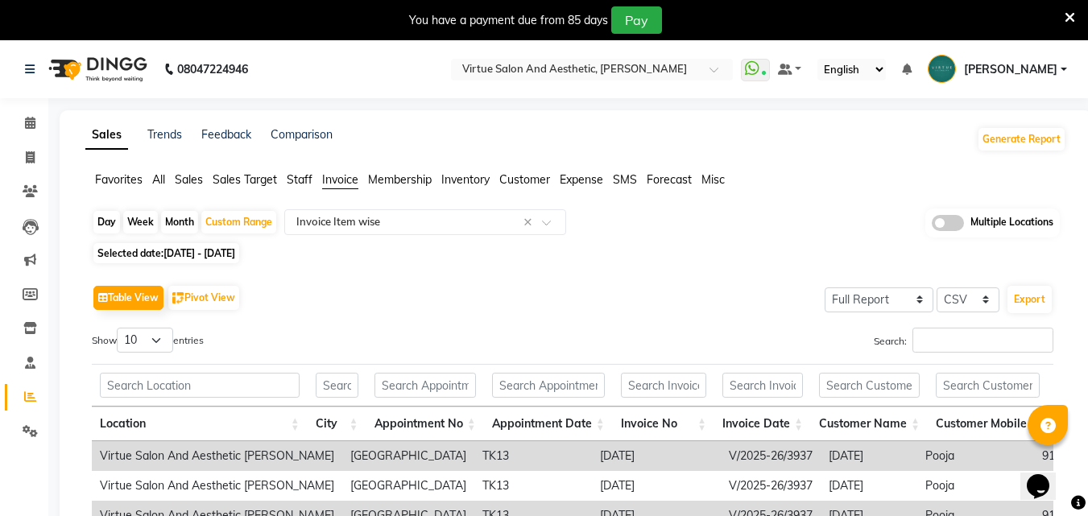
click at [1051, 313] on div "Export" at bounding box center [1030, 299] width 48 height 31
click at [1029, 298] on button "Export" at bounding box center [1030, 299] width 44 height 27
